Goal: Find specific page/section: Find specific page/section

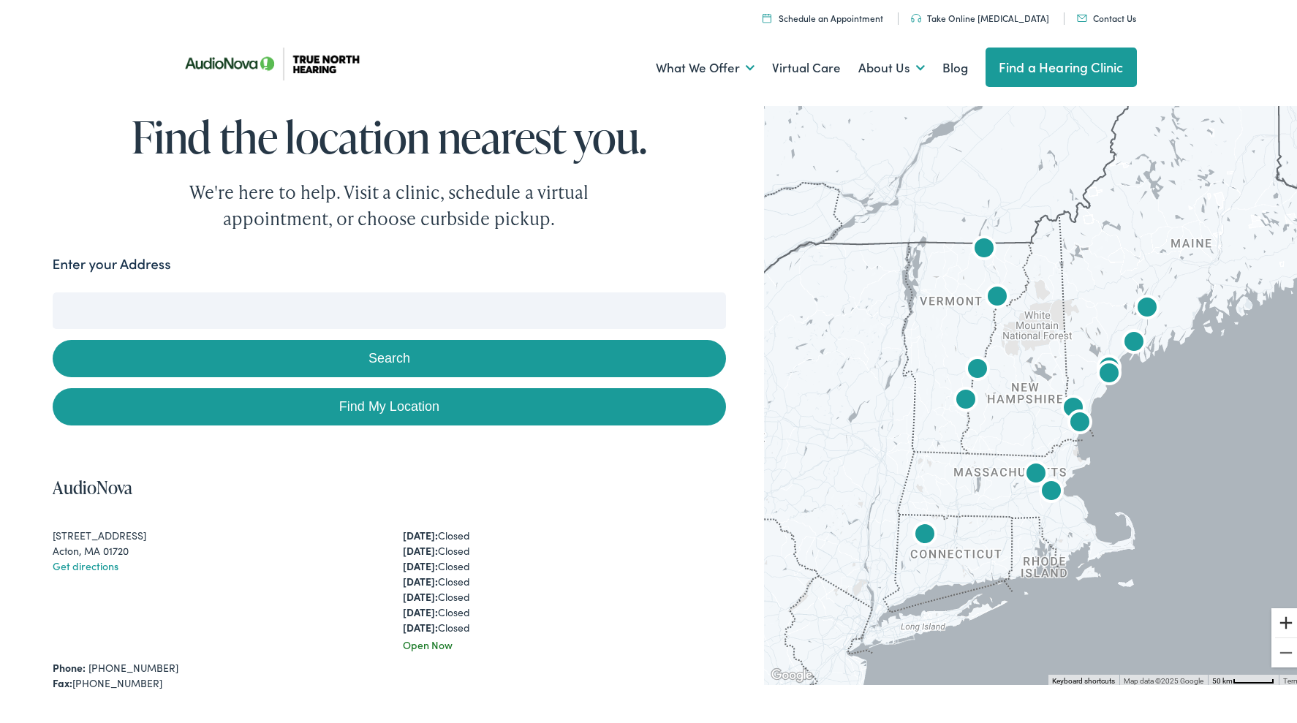
click at [1274, 618] on button "Zoom in" at bounding box center [1285, 619] width 29 height 29
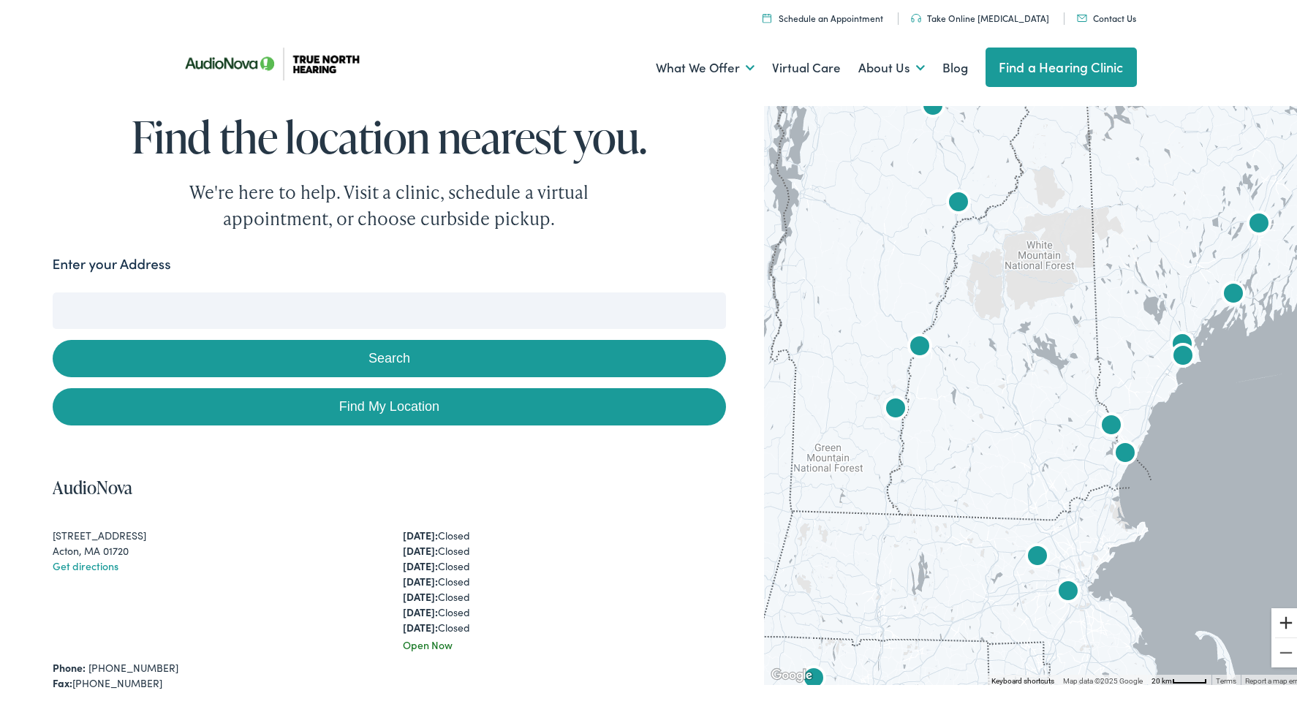
click at [1274, 618] on button "Zoom in" at bounding box center [1285, 619] width 29 height 29
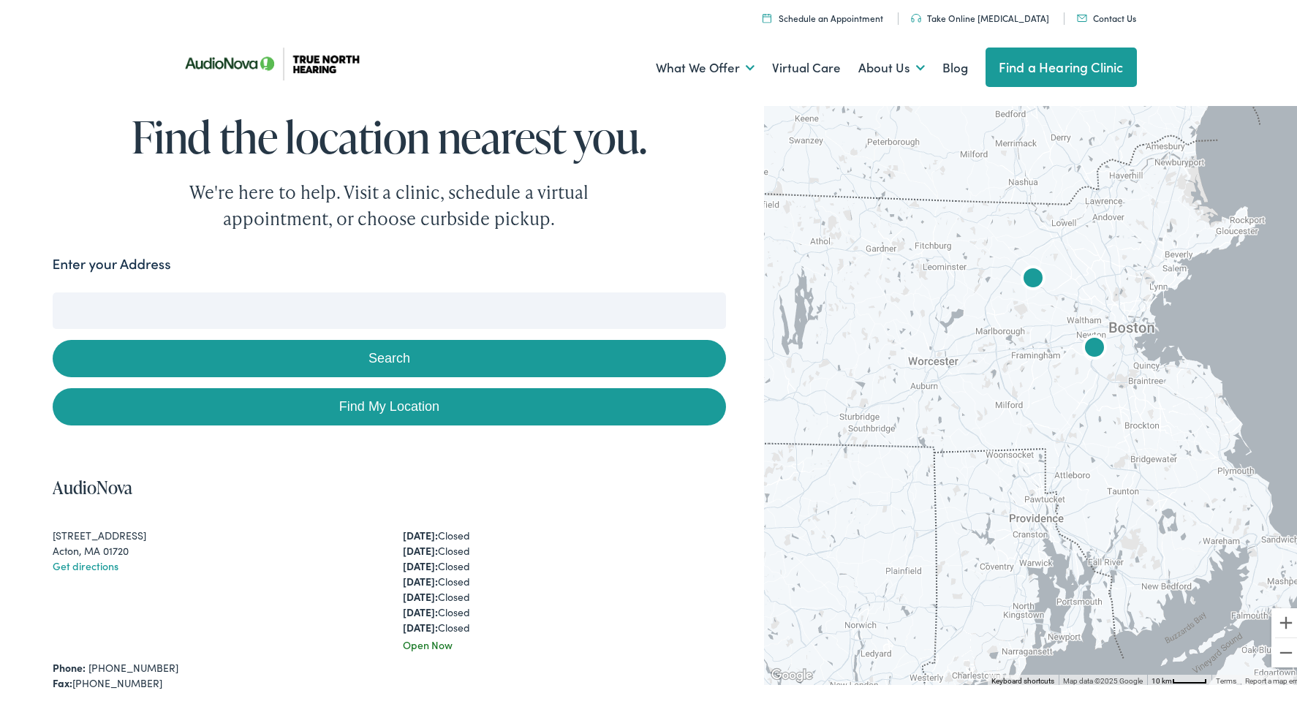
drag, startPoint x: 1203, startPoint y: 575, endPoint x: 1200, endPoint y: 133, distance: 441.5
click at [1200, 133] on div at bounding box center [1036, 390] width 544 height 583
click at [1081, 337] on img "AudioNova" at bounding box center [1094, 346] width 35 height 35
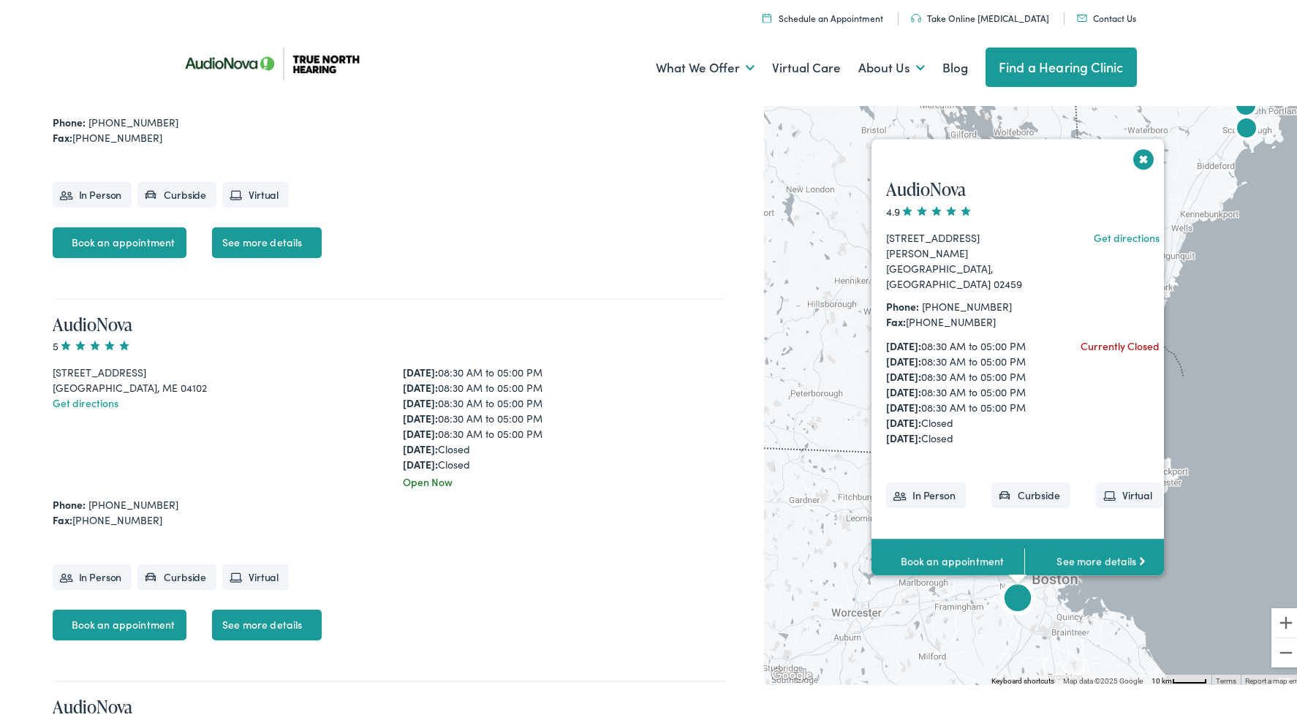
scroll to position [2083, 0]
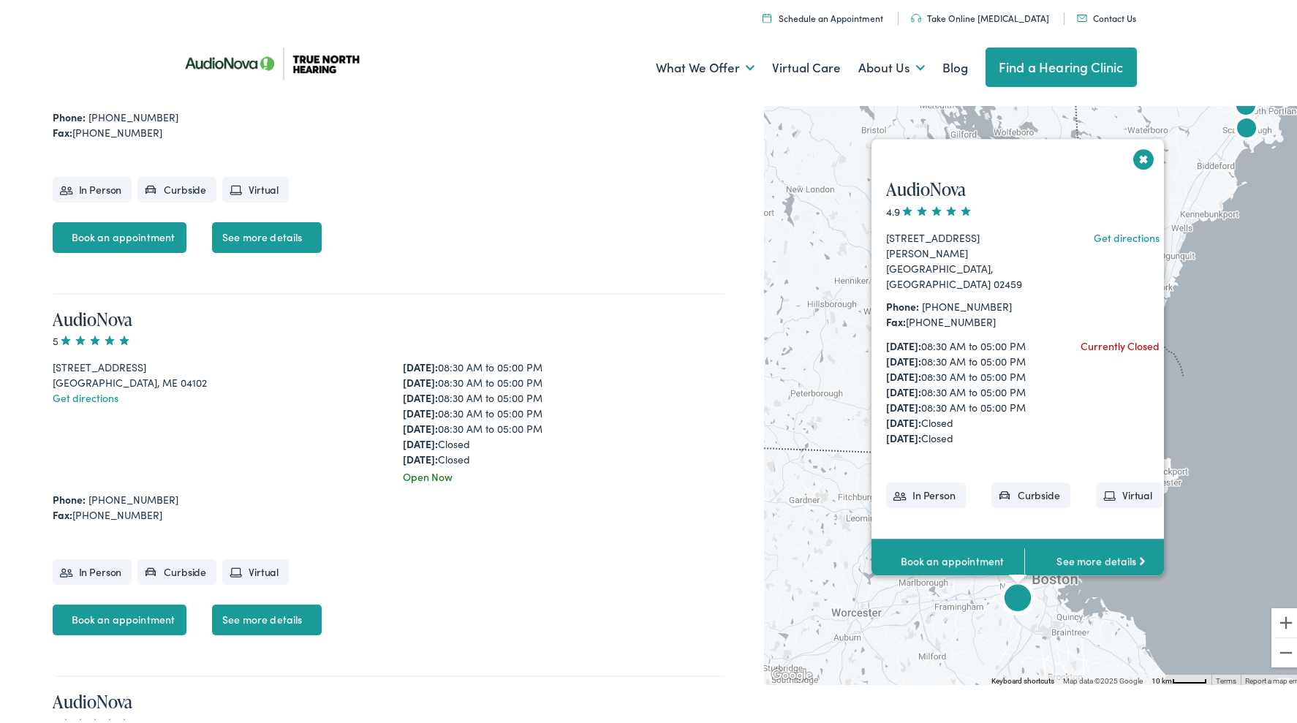
click at [280, 239] on link "See more details" at bounding box center [267, 234] width 110 height 31
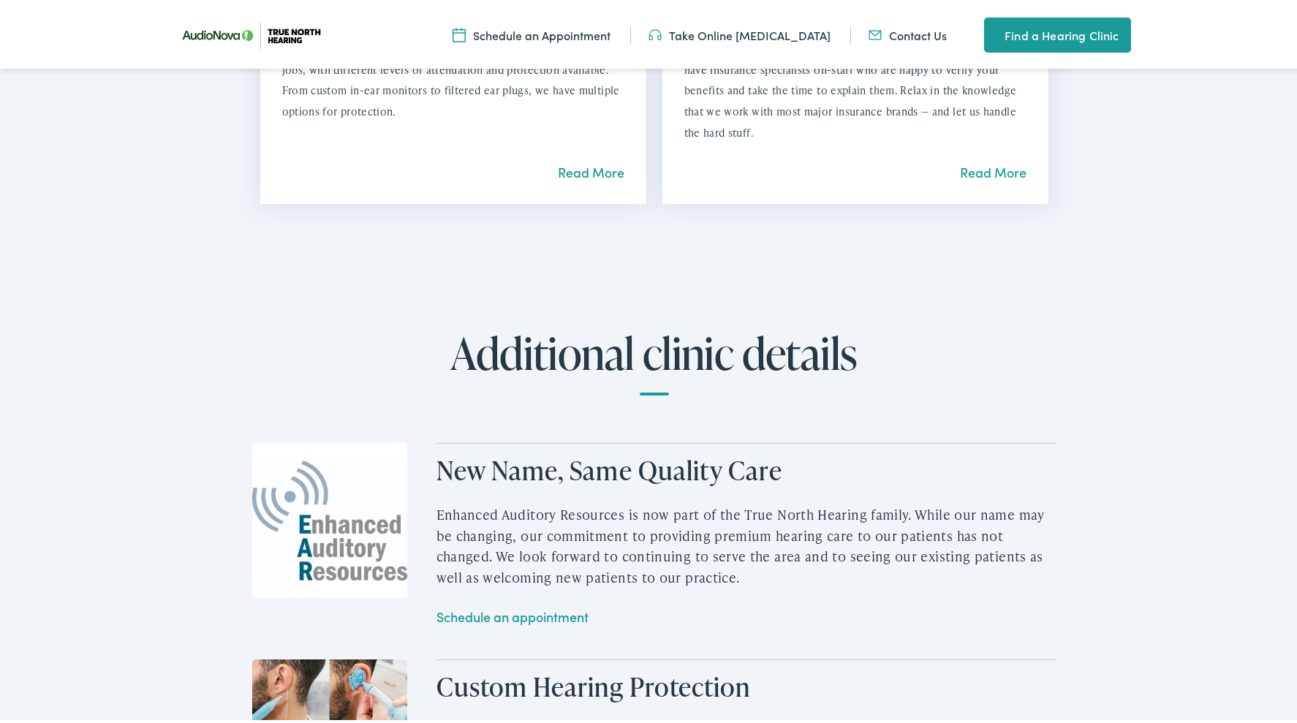
scroll to position [1736, 0]
